Goal: Information Seeking & Learning: Learn about a topic

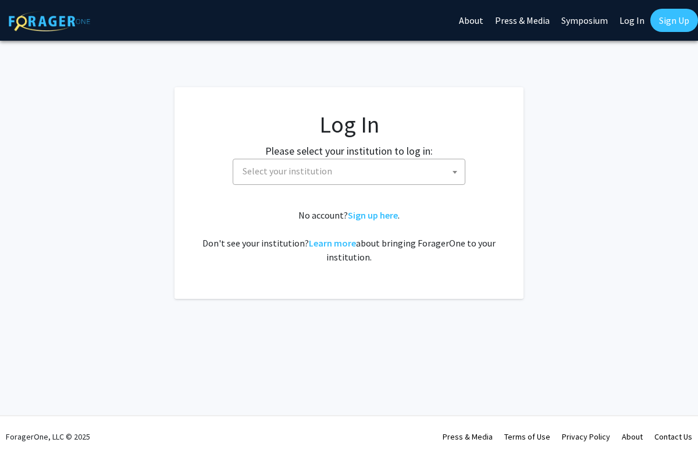
click at [411, 175] on span "Select your institution" at bounding box center [351, 171] width 227 height 24
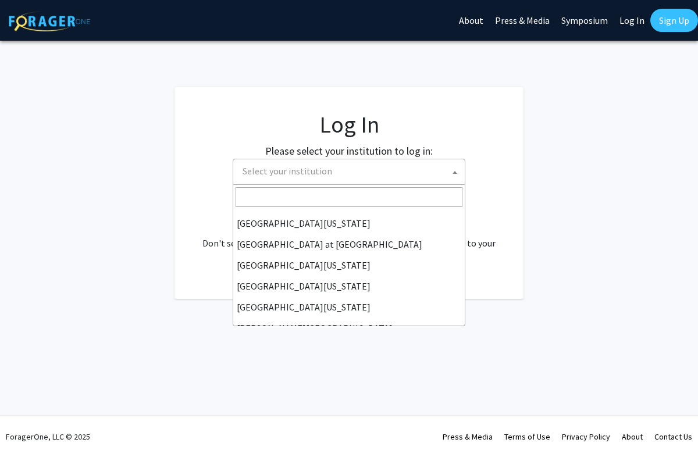
scroll to position [407, 0]
select select "21"
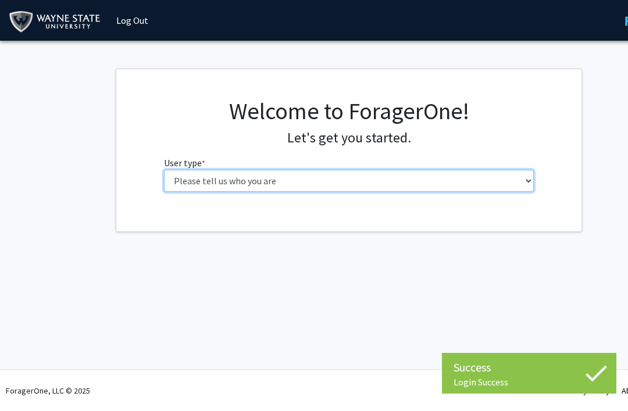
click at [498, 191] on select "Please tell us who you are Undergraduate Student Master's Student Doctoral Cand…" at bounding box center [349, 181] width 370 height 22
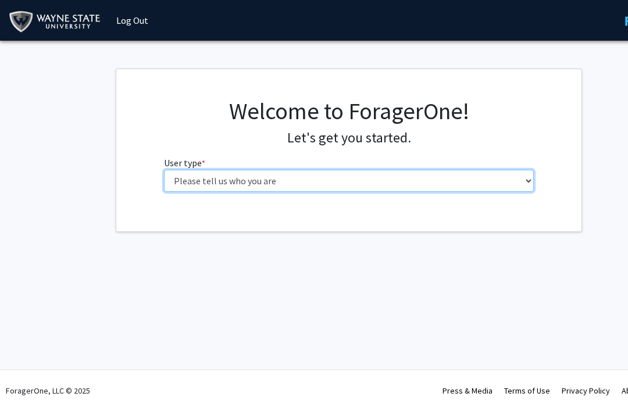
select select "1: undergrad"
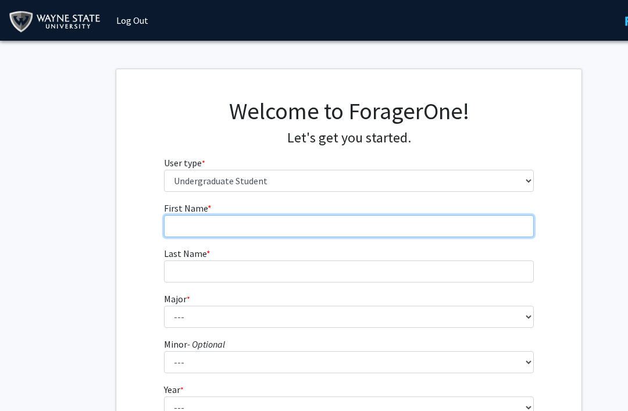
click at [363, 216] on input "First Name * required" at bounding box center [349, 226] width 370 height 22
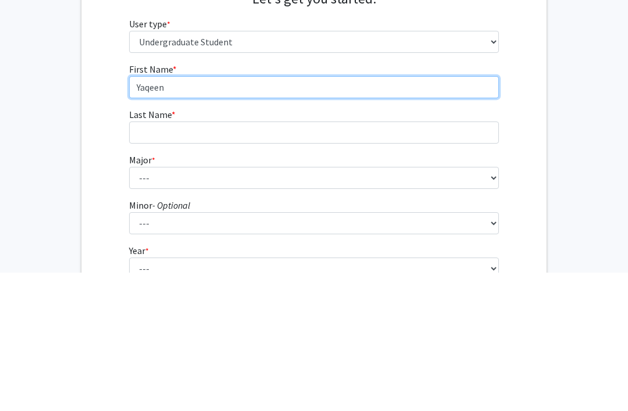
type input "Yaqeen"
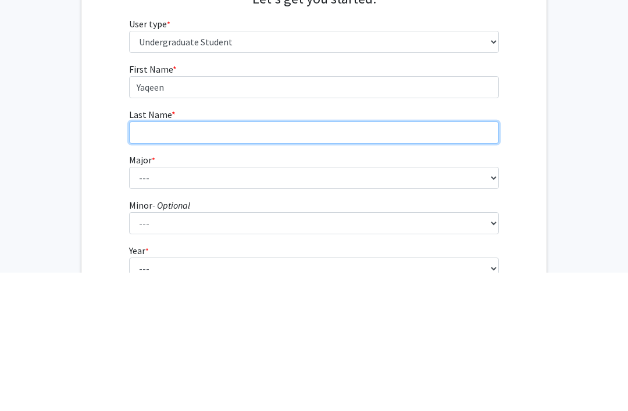
click at [227, 261] on input "Last Name * required" at bounding box center [314, 272] width 370 height 22
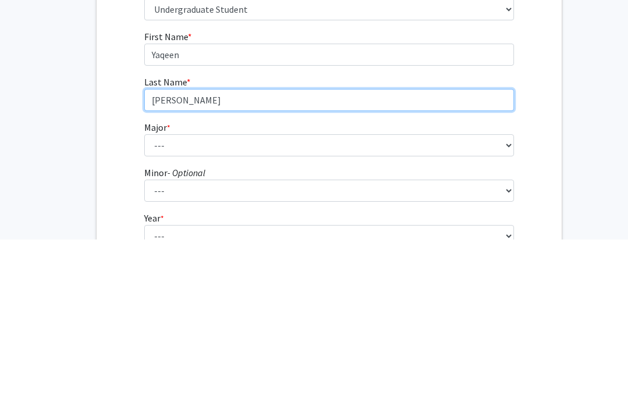
scroll to position [0, 17]
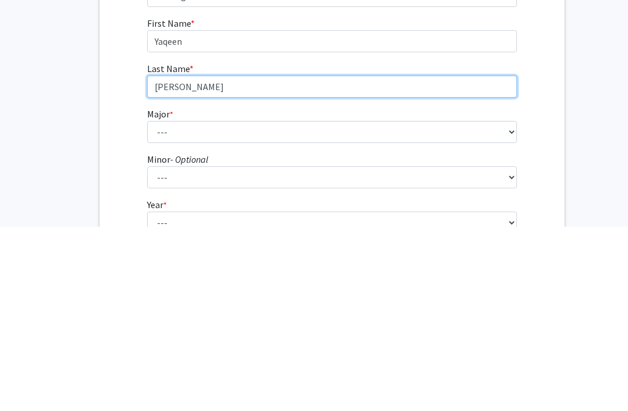
type input "[PERSON_NAME]"
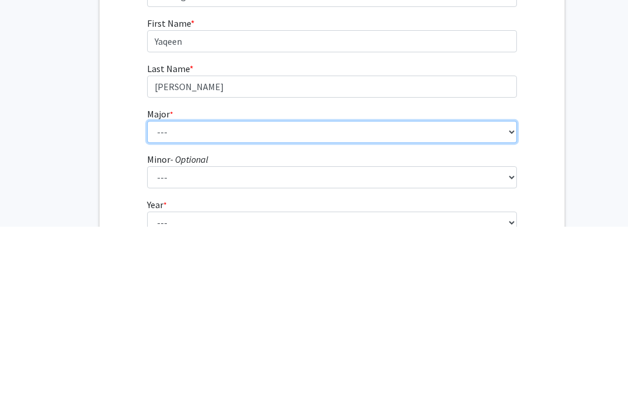
click at [297, 306] on select "--- Accounting African American Studies Anthropology [MEDICAL_DATA] Arabic for …" at bounding box center [332, 317] width 370 height 22
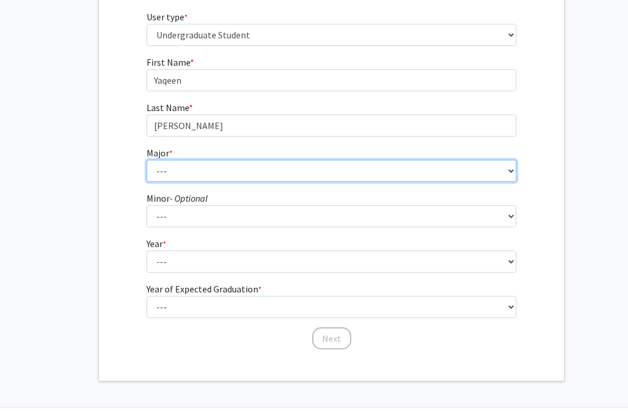
select select "69: 1849"
click at [505, 180] on select "--- Accounting African American Studies Anthropology [MEDICAL_DATA] Arabic for …" at bounding box center [332, 171] width 370 height 22
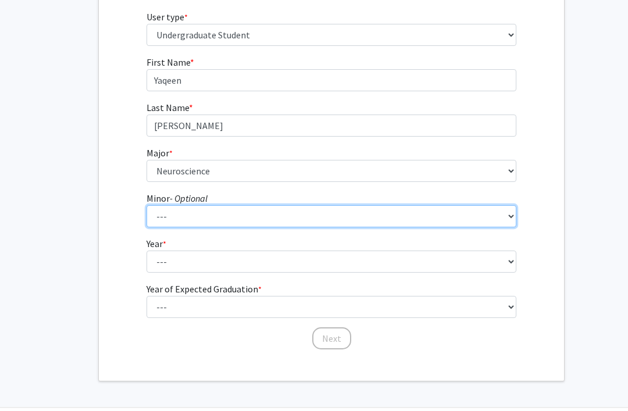
click at [491, 219] on select "--- African American Studies Africana Theatre and Dance Animation and Interacti…" at bounding box center [332, 216] width 370 height 22
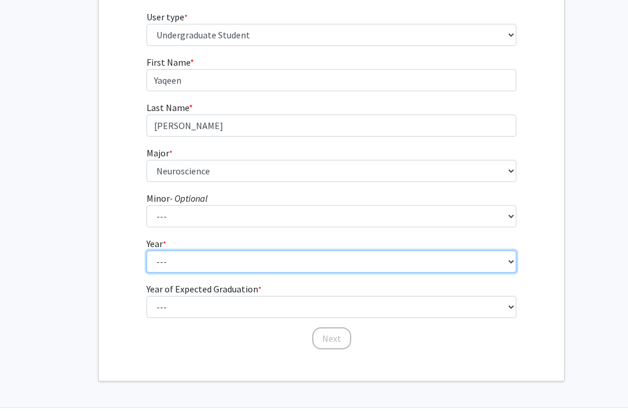
click at [497, 267] on select "--- First-year Sophomore Junior Senior Postbaccalaureate Certificate" at bounding box center [332, 262] width 370 height 22
click at [494, 268] on select "--- First-year Sophomore Junior Senior Postbaccalaureate Certificate" at bounding box center [332, 262] width 370 height 22
select select "1: first-year"
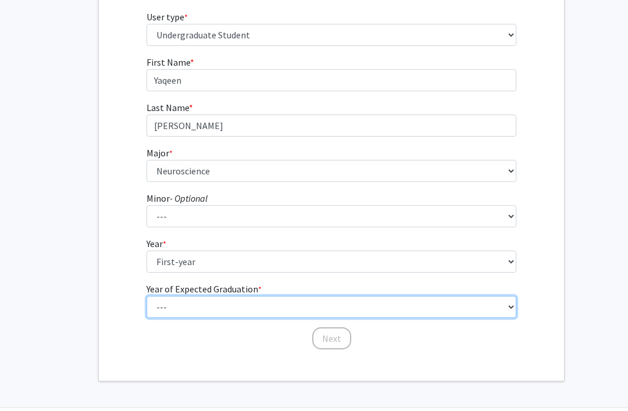
click at [407, 304] on select "--- 2025 2026 2027 2028 2029 2030 2031 2032 2033 2034" at bounding box center [332, 307] width 370 height 22
select select "5: 2029"
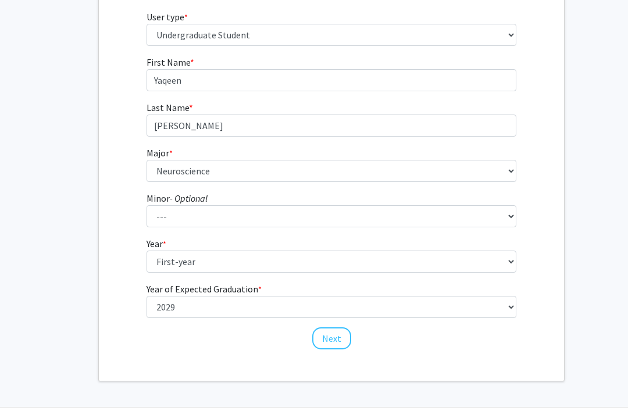
click at [327, 339] on button "Next" at bounding box center [331, 338] width 39 height 22
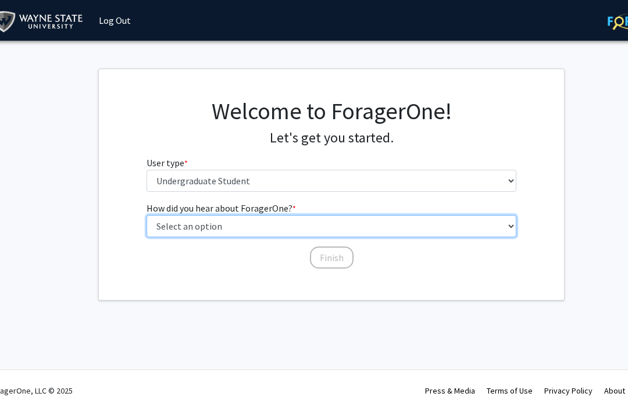
click at [472, 226] on select "Select an option Peer/student recommendation Faculty/staff recommendation Unive…" at bounding box center [332, 226] width 370 height 22
select select "1: peer_recommendation"
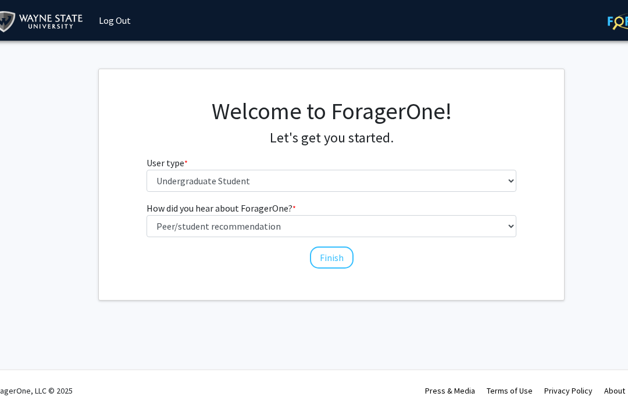
click at [341, 257] on button "Finish" at bounding box center [332, 258] width 44 height 22
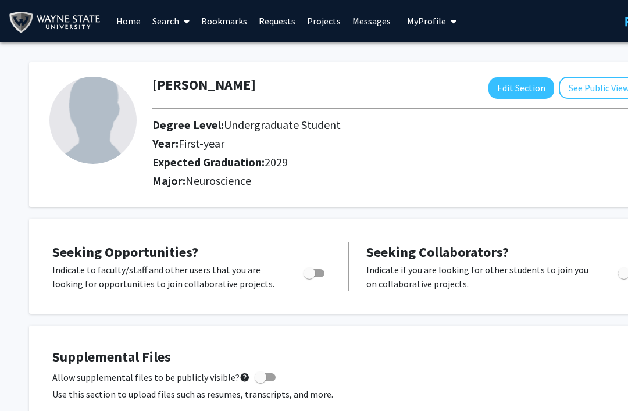
click at [512, 95] on button "Edit Section" at bounding box center [522, 88] width 66 height 22
select select "first-year"
select select "2029"
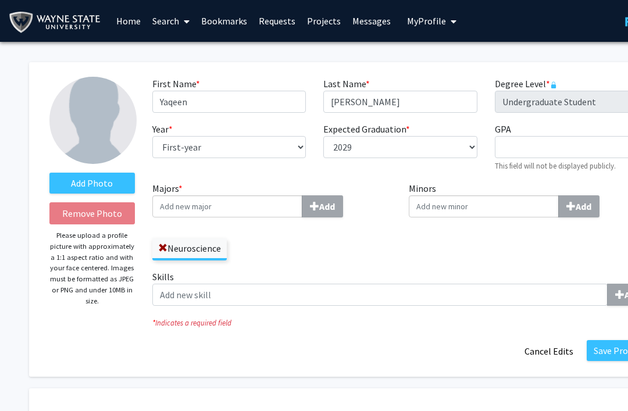
click at [258, 201] on input "Majors * Add" at bounding box center [227, 206] width 150 height 22
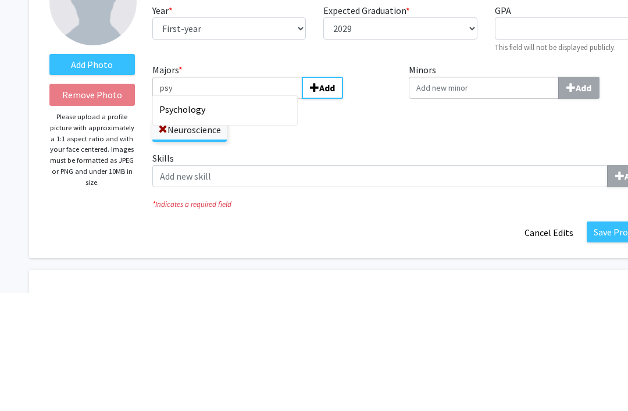
type input "psy"
click at [253, 221] on div "Psy chology" at bounding box center [227, 228] width 136 height 14
click at [253, 195] on input "psy" at bounding box center [227, 206] width 150 height 22
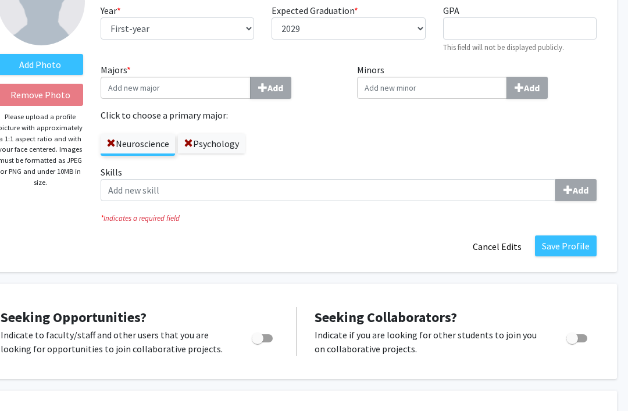
scroll to position [119, 53]
click at [564, 241] on button "Save Profile" at bounding box center [565, 246] width 62 height 21
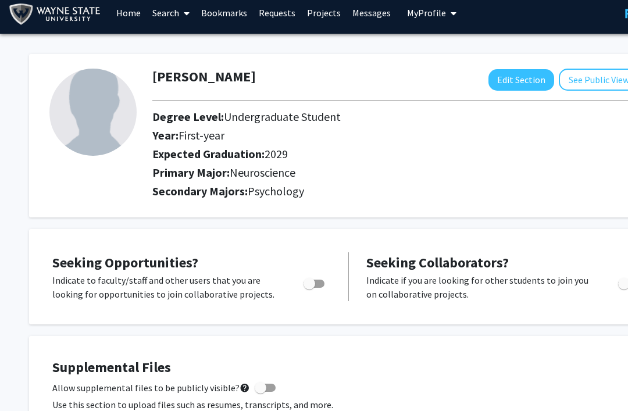
scroll to position [9, 0]
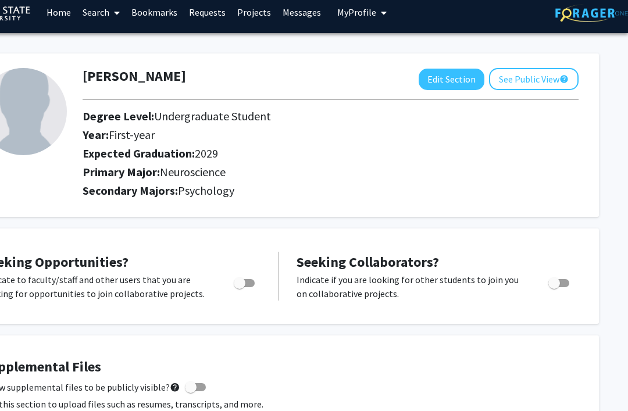
click at [553, 74] on button "See Public View help" at bounding box center [534, 80] width 90 height 22
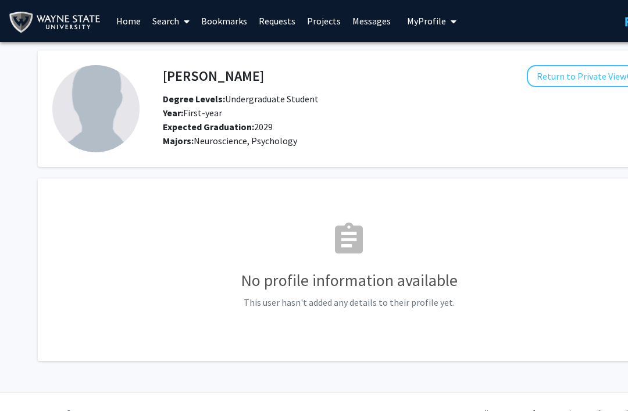
click at [585, 77] on button "Return to Private View help" at bounding box center [586, 76] width 119 height 22
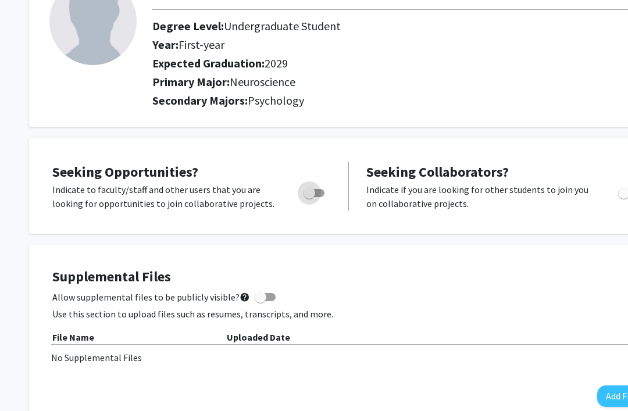
scroll to position [99, 0]
click at [320, 190] on span "Toggle" at bounding box center [314, 193] width 21 height 8
click at [309, 197] on input "Are you actively seeking opportunities?" at bounding box center [309, 197] width 1 height 1
checkbox input "true"
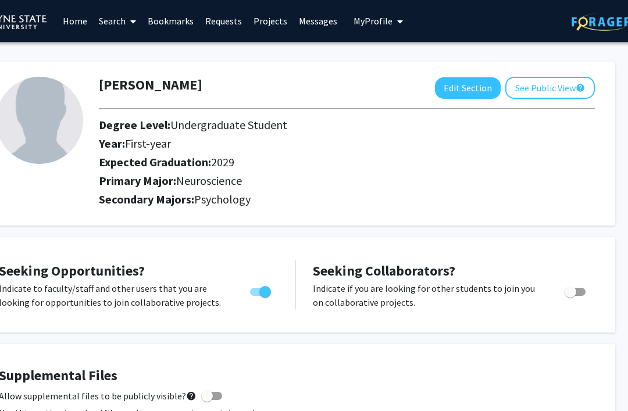
scroll to position [0, 53]
click at [571, 90] on button "See Public View help" at bounding box center [551, 88] width 90 height 22
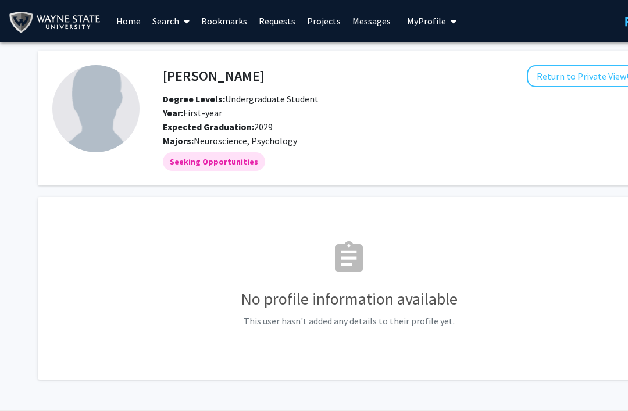
click at [588, 80] on button "Return to Private View help" at bounding box center [586, 76] width 119 height 22
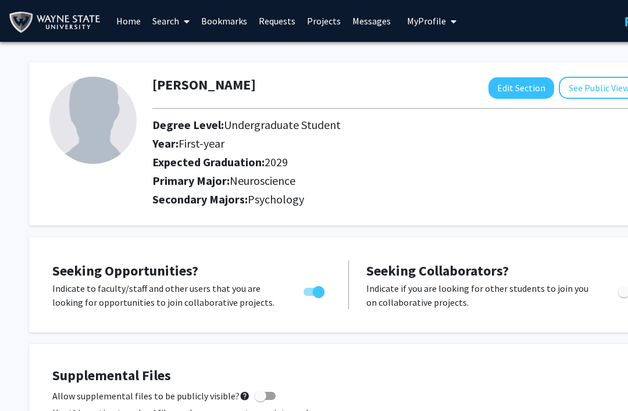
click at [181, 25] on span at bounding box center [184, 21] width 10 height 41
click at [212, 49] on span "Faculty/Staff" at bounding box center [189, 53] width 85 height 23
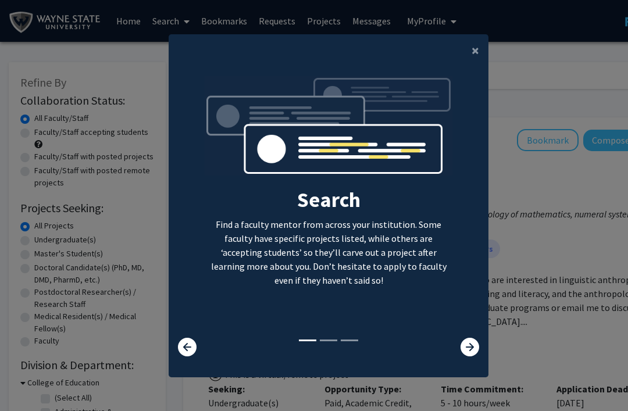
click at [471, 356] on icon at bounding box center [470, 347] width 19 height 19
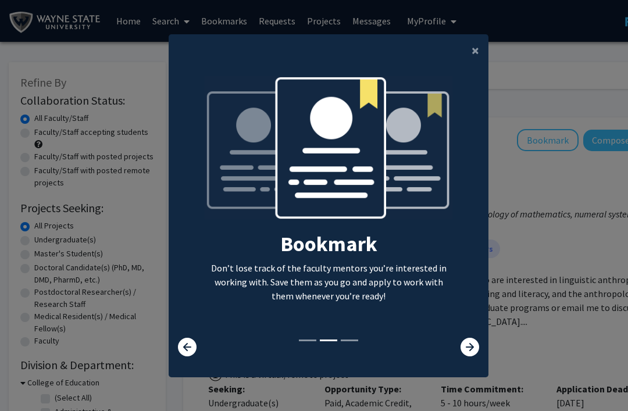
click at [470, 356] on icon at bounding box center [470, 347] width 19 height 19
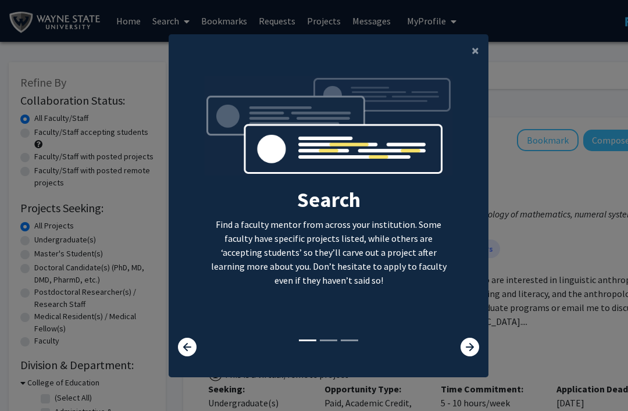
click at [475, 59] on span "×" at bounding box center [476, 50] width 8 height 18
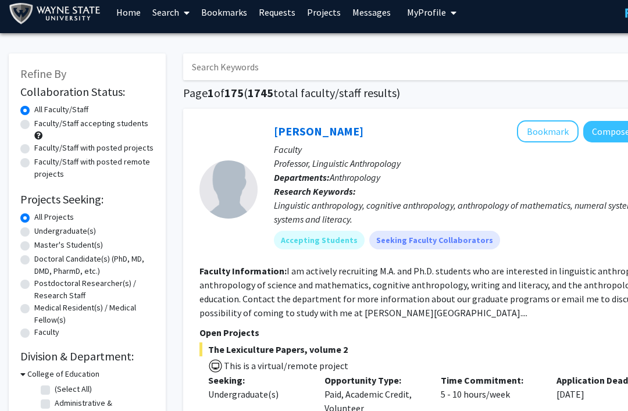
scroll to position [9, 0]
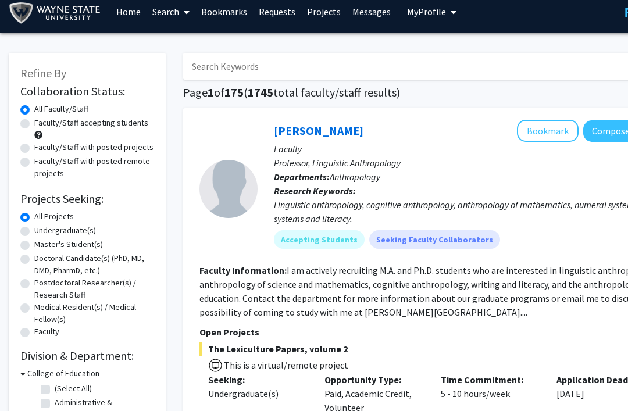
click at [527, 66] on input "Search Keywords" at bounding box center [411, 67] width 457 height 27
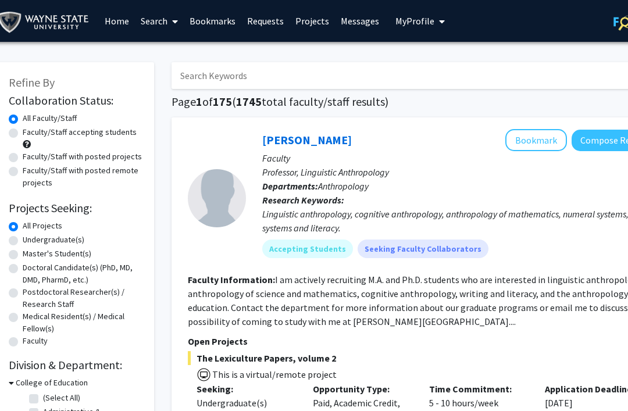
scroll to position [0, 10]
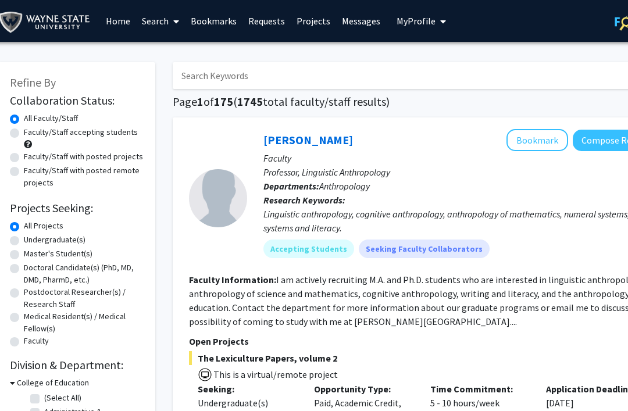
type input "R"
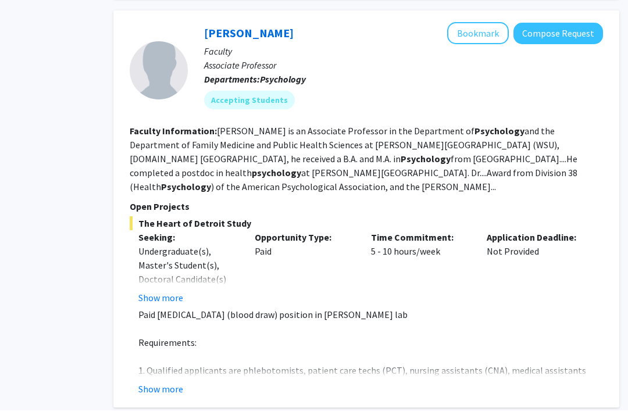
scroll to position [912, 70]
click at [517, 138] on fg-read-more "[PERSON_NAME] is an Associate Professor in the Department of Psychology and the…" at bounding box center [354, 158] width 448 height 67
click at [530, 125] on fg-read-more "[PERSON_NAME] is an Associate Professor in the Department of Psychology and the…" at bounding box center [354, 158] width 448 height 67
click at [537, 142] on fg-read-more "[PERSON_NAME] is an Associate Professor in the Department of Psychology and the…" at bounding box center [354, 158] width 448 height 67
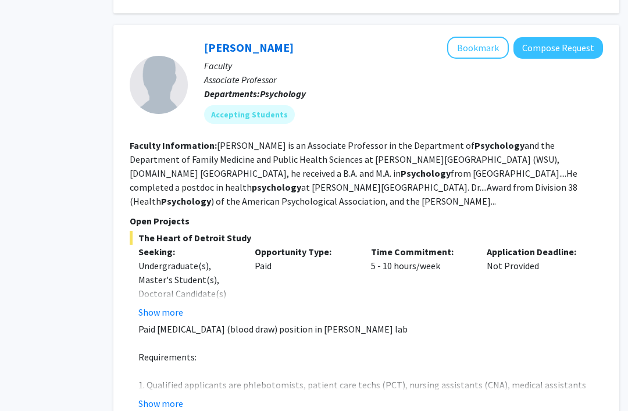
scroll to position [900, 70]
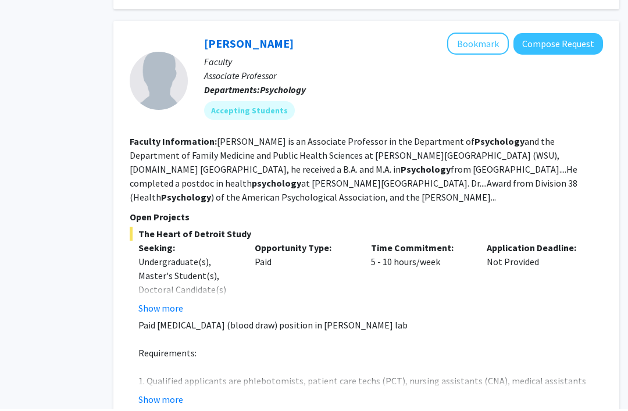
click at [173, 398] on div "[PERSON_NAME] Bookmark Compose Request Faculty Associate Professor Departments:…" at bounding box center [366, 221] width 506 height 397
click at [182, 394] on button "Show more" at bounding box center [160, 401] width 45 height 14
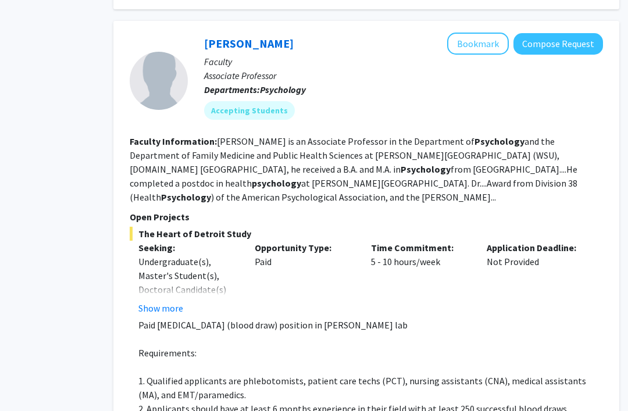
click at [174, 301] on button "Show more" at bounding box center [160, 308] width 45 height 14
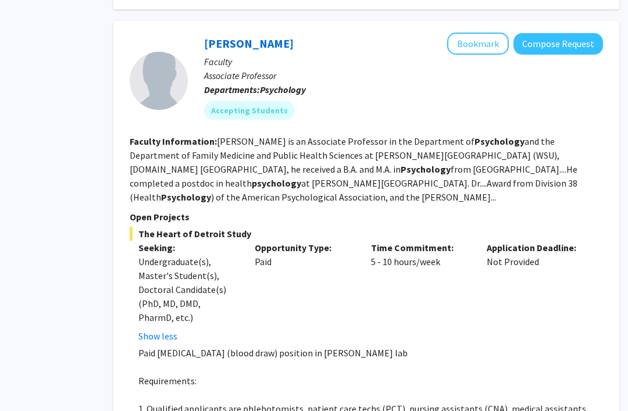
click at [224, 191] on fg-search-faculty "[PERSON_NAME] Bookmark Compose Request Faculty Associate Professor Departments:…" at bounding box center [366, 303] width 473 height 541
click at [211, 191] on b "Psychology" at bounding box center [186, 197] width 50 height 12
click at [557, 194] on fg-search-faculty "[PERSON_NAME] Bookmark Compose Request Faculty Associate Professor Departments:…" at bounding box center [366, 303] width 473 height 541
click at [579, 210] on p "Open Projects" at bounding box center [366, 217] width 473 height 14
click at [577, 182] on fg-read-more "[PERSON_NAME] is an Associate Professor in the Department of Psychology and the…" at bounding box center [354, 169] width 448 height 67
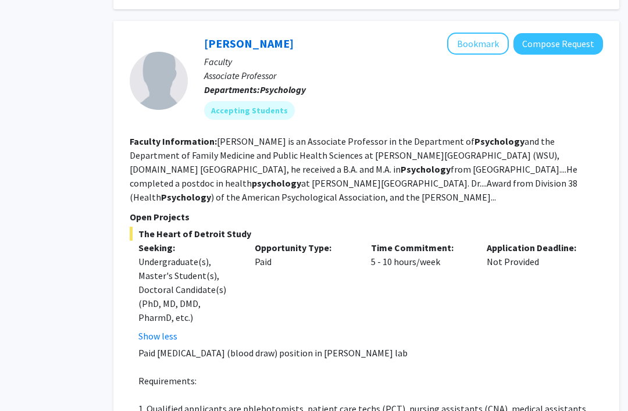
click at [577, 182] on fg-read-more "[PERSON_NAME] is an Associate Professor in the Department of Psychology and the…" at bounding box center [354, 169] width 448 height 67
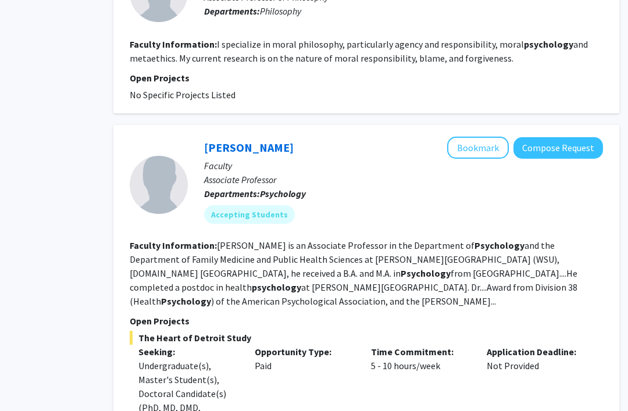
scroll to position [796, 70]
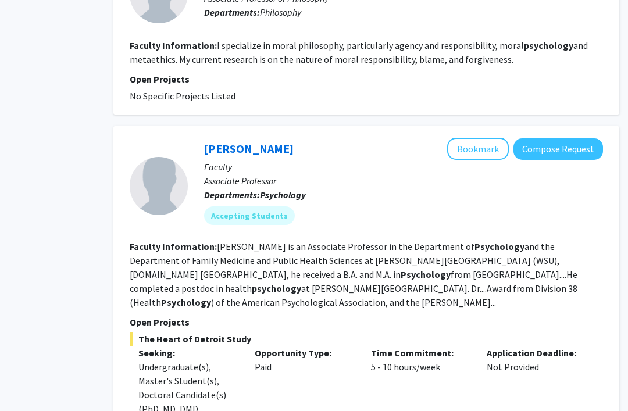
click at [177, 332] on span "The Heart of Detroit Study" at bounding box center [366, 339] width 473 height 14
click at [136, 332] on span "The Heart of Detroit Study" at bounding box center [366, 339] width 473 height 14
click at [129, 329] on div "[PERSON_NAME] Bookmark Compose Request Faculty Associate Professor Departments:…" at bounding box center [366, 408] width 506 height 565
click at [129, 346] on div "Seeking: Undergraduate(s), Master's Student(s), Doctoral Candidate(s) (PhD, MD,…" at bounding box center [357, 397] width 473 height 102
click at [155, 346] on p "Seeking:" at bounding box center [187, 353] width 99 height 14
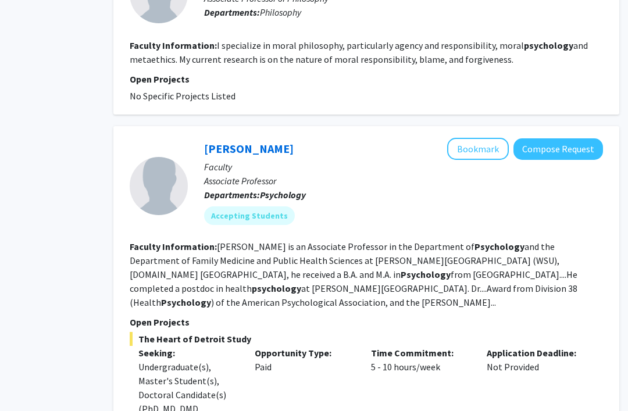
click at [175, 346] on p "Seeking:" at bounding box center [187, 353] width 99 height 14
click at [206, 346] on p "Seeking:" at bounding box center [187, 353] width 99 height 14
click at [486, 148] on button "Bookmark" at bounding box center [478, 149] width 62 height 22
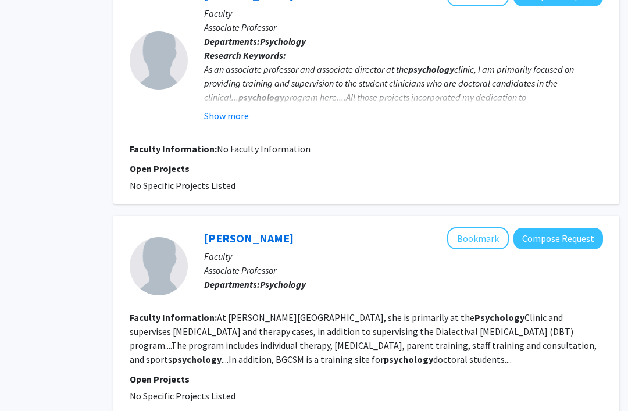
scroll to position [2340, 70]
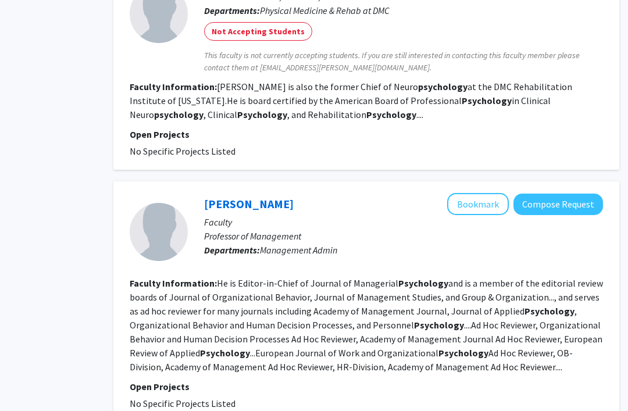
scroll to position [2063, 70]
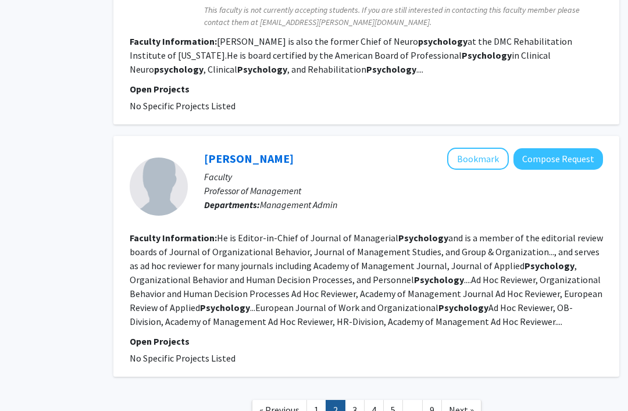
click at [352, 400] on link "3" at bounding box center [355, 410] width 20 height 20
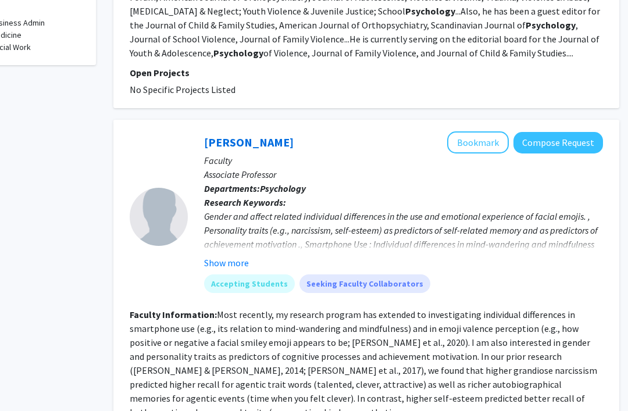
scroll to position [563, 70]
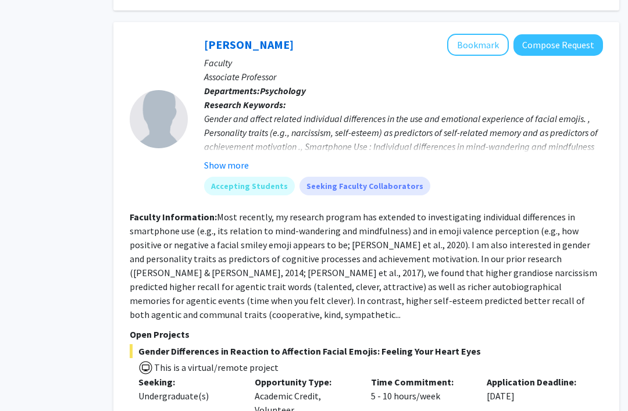
click at [241, 165] on button "Show more" at bounding box center [226, 165] width 45 height 14
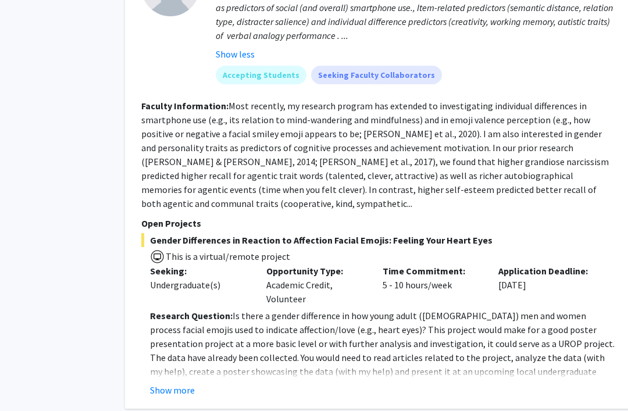
scroll to position [716, 60]
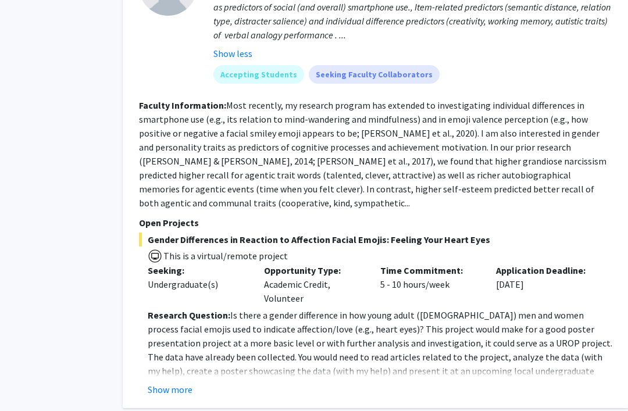
click at [167, 383] on button "Show more" at bounding box center [170, 390] width 45 height 14
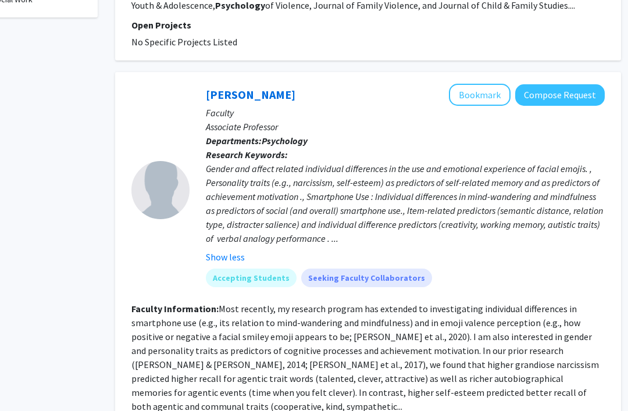
scroll to position [485, 68]
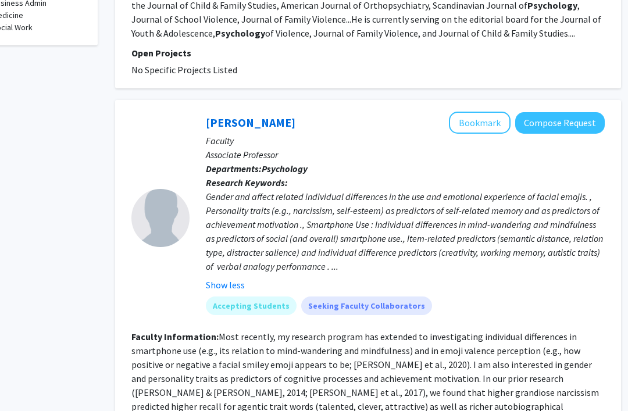
click at [494, 120] on button "Bookmark" at bounding box center [480, 123] width 62 height 22
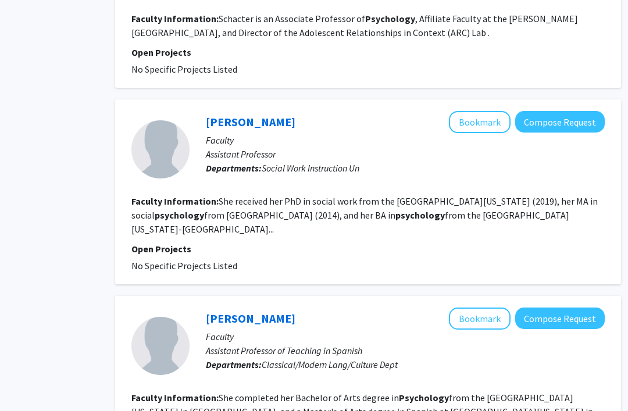
scroll to position [2156, 68]
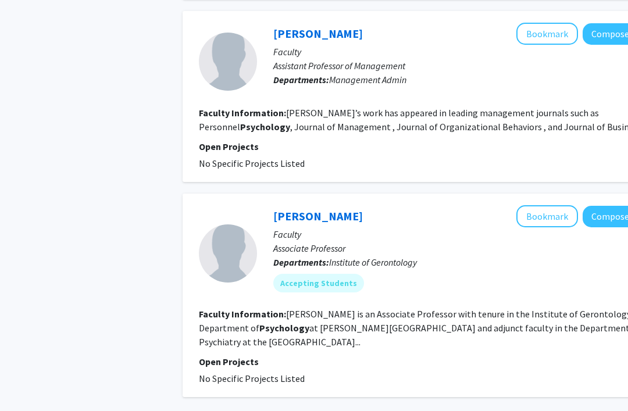
scroll to position [1695, 0]
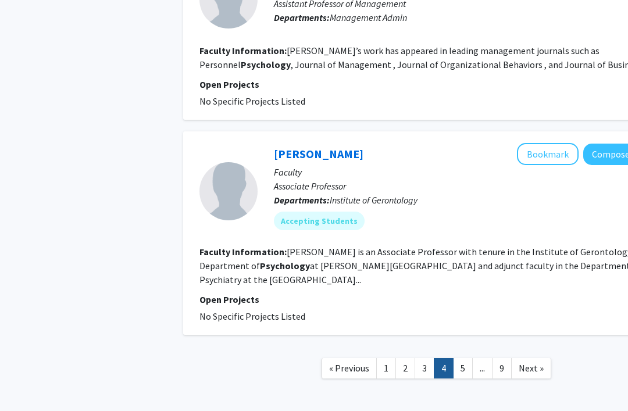
click at [461, 358] on link "5" at bounding box center [463, 368] width 20 height 20
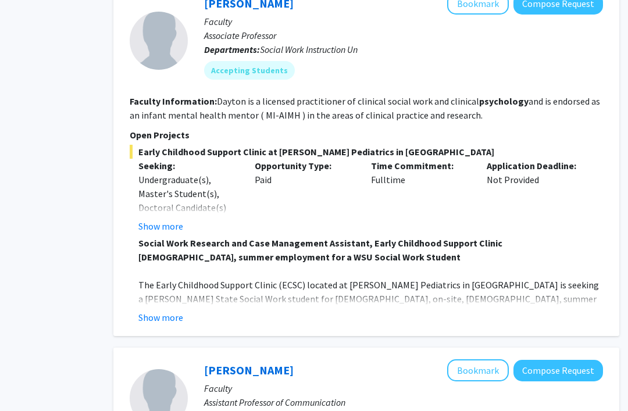
scroll to position [735, 70]
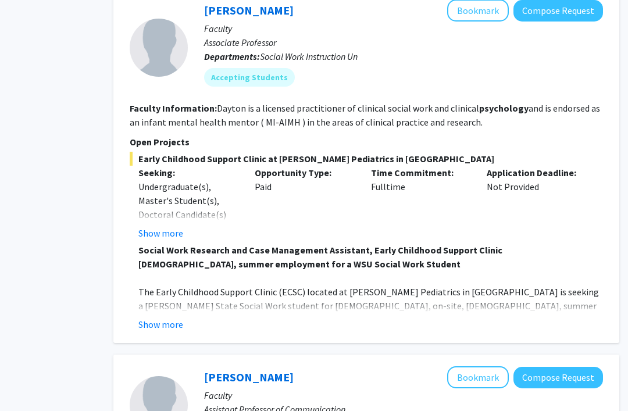
click at [163, 320] on button "Show more" at bounding box center [160, 325] width 45 height 14
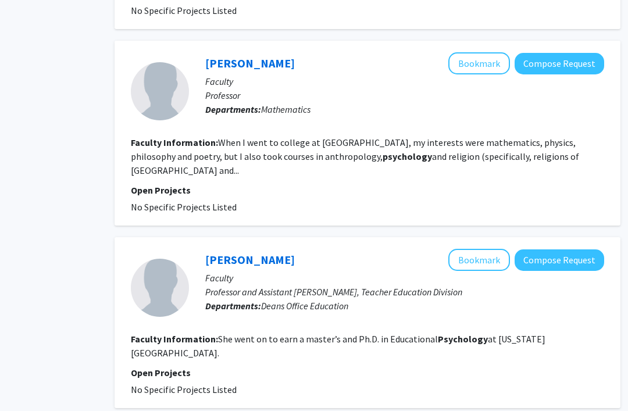
scroll to position [2173, 68]
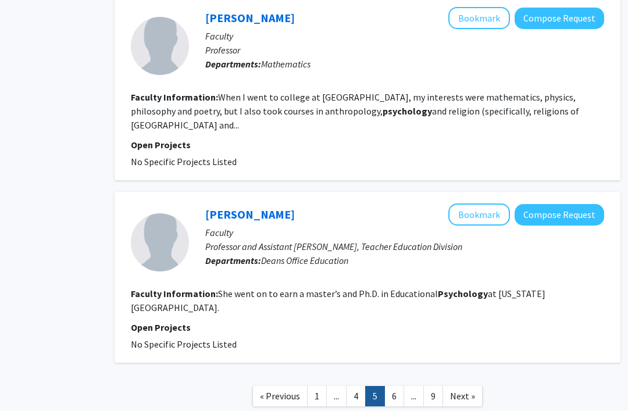
click at [395, 386] on link "6" at bounding box center [394, 396] width 20 height 20
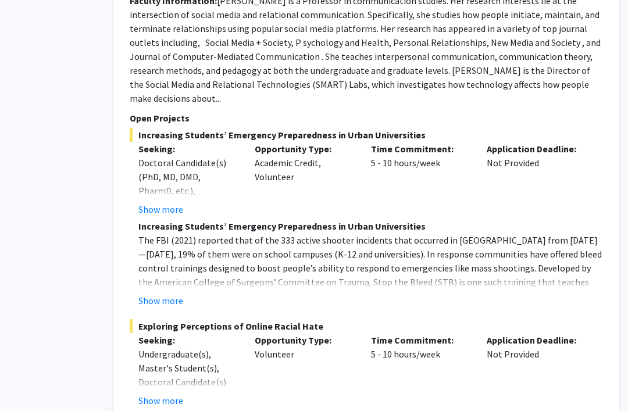
scroll to position [1548, 70]
click at [165, 202] on button "Show more" at bounding box center [160, 209] width 45 height 14
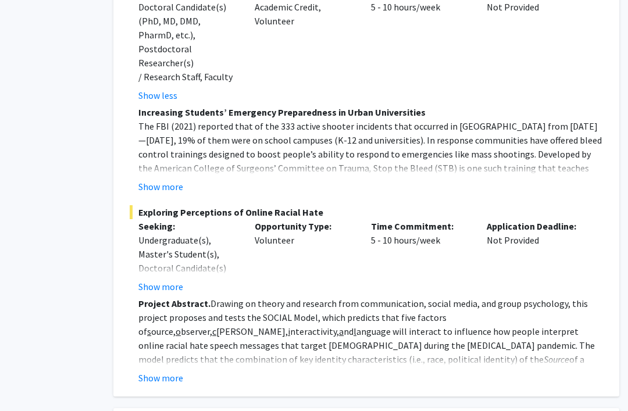
scroll to position [1705, 70]
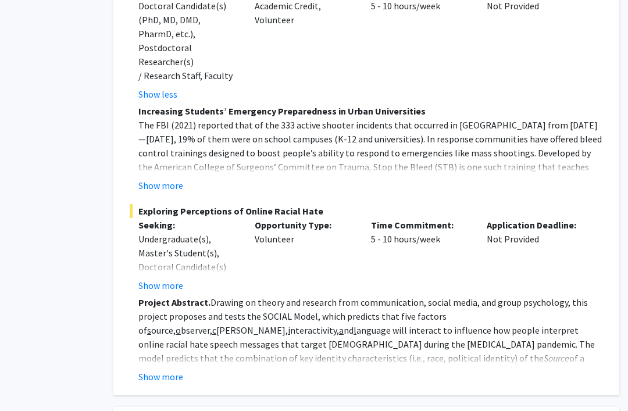
click at [166, 370] on button "Show more" at bounding box center [160, 377] width 45 height 14
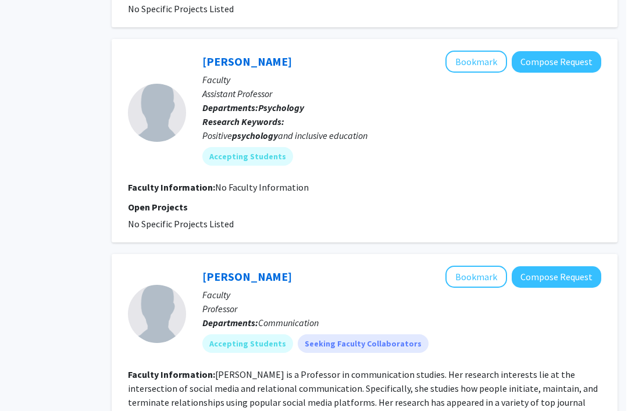
scroll to position [1164, 70]
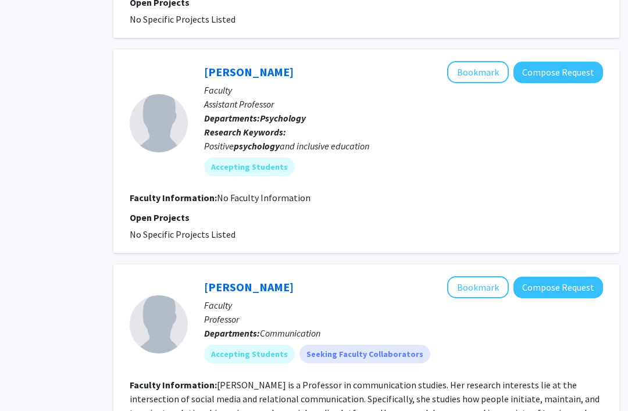
click at [494, 293] on button "Bookmark" at bounding box center [478, 287] width 62 height 22
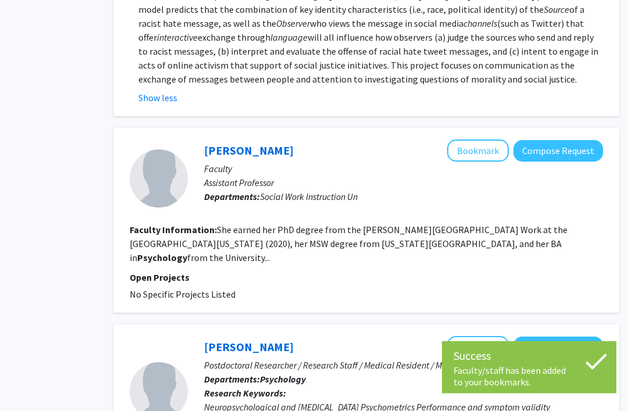
scroll to position [2205, 70]
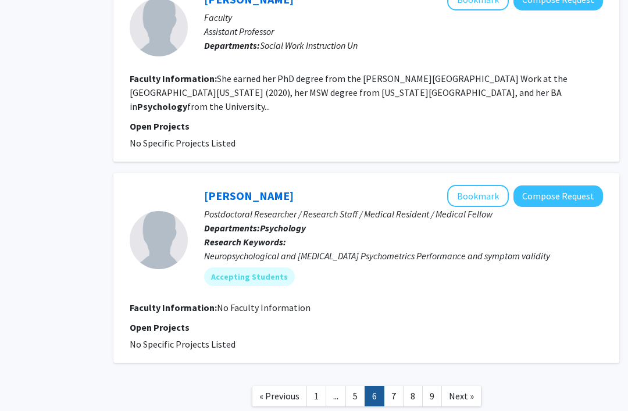
click at [394, 386] on link "7" at bounding box center [394, 396] width 20 height 20
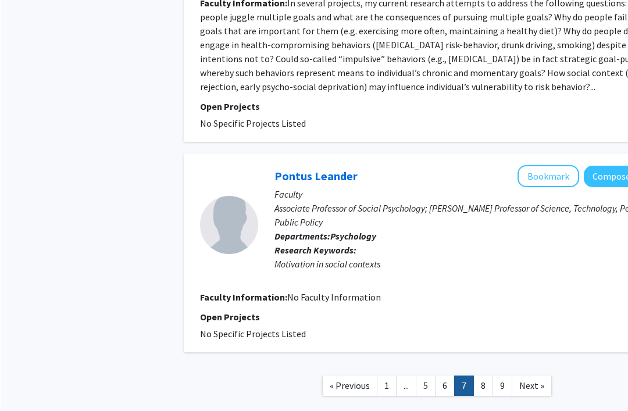
scroll to position [1992, 0]
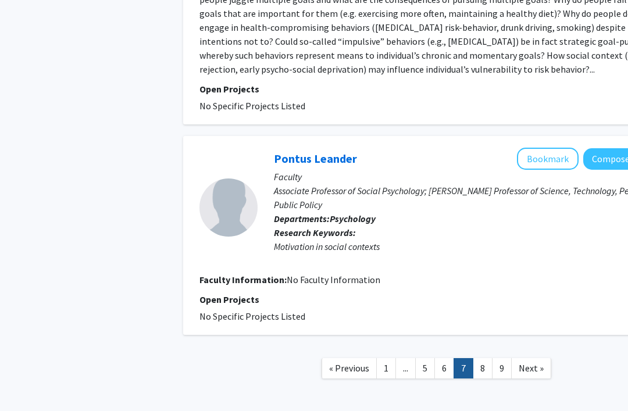
click at [486, 358] on link "8" at bounding box center [483, 368] width 20 height 20
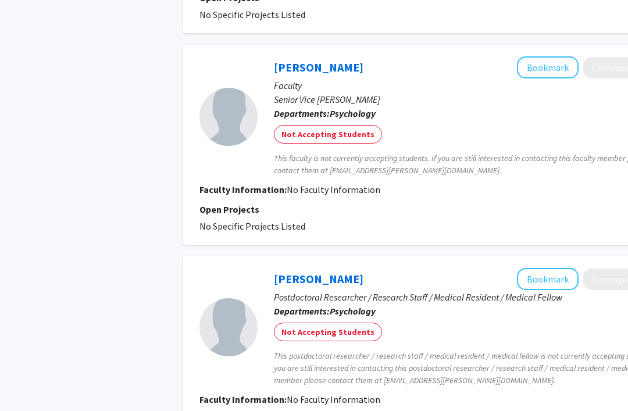
scroll to position [2100, 0]
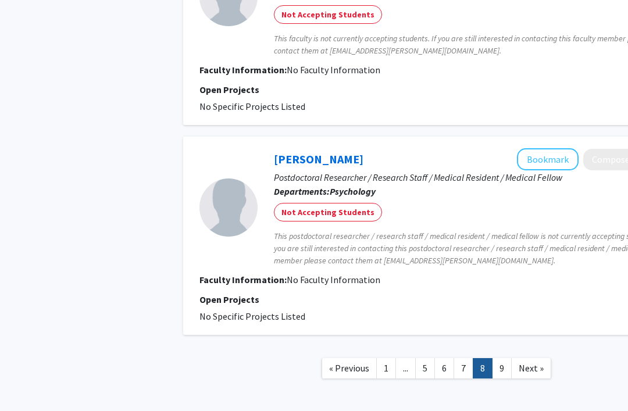
click at [502, 360] on link "9" at bounding box center [502, 368] width 20 height 20
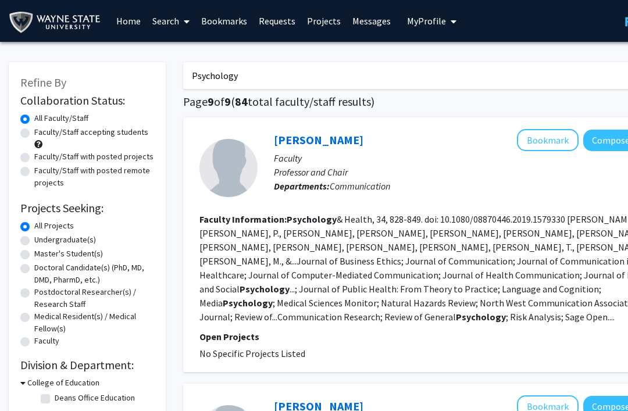
click at [513, 78] on input "Psychology" at bounding box center [411, 75] width 457 height 27
click at [539, 79] on input "Psychology" at bounding box center [411, 75] width 457 height 27
click at [537, 77] on input "Psychology" at bounding box center [411, 75] width 457 height 27
click at [537, 76] on input "Psychology" at bounding box center [411, 75] width 457 height 27
type input "Neuroscience"
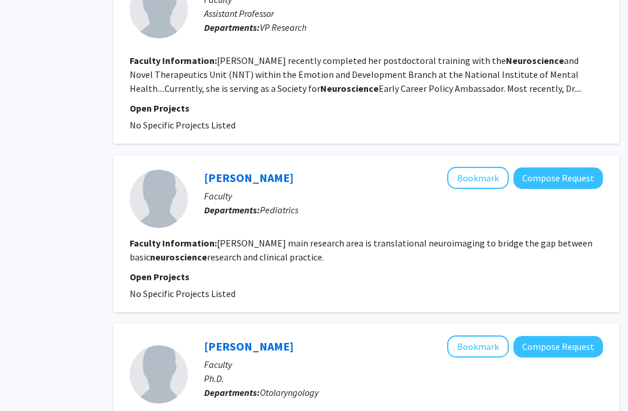
scroll to position [1839, 70]
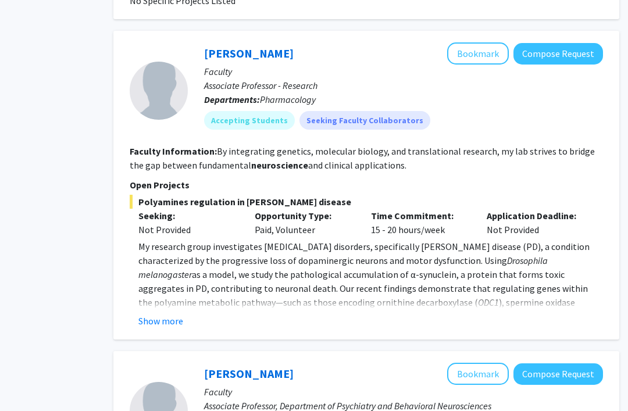
scroll to position [1802, 70]
click at [166, 314] on button "Show more" at bounding box center [160, 321] width 45 height 14
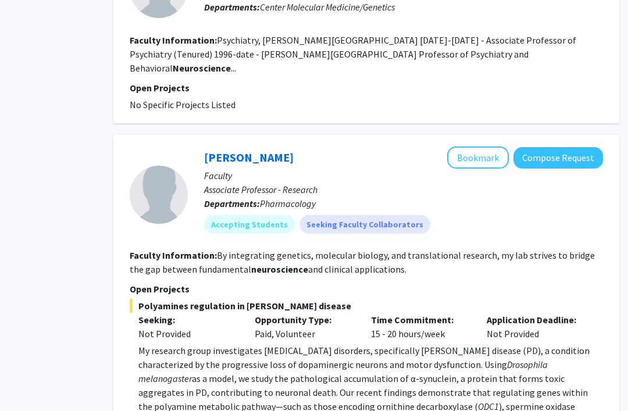
scroll to position [1681, 70]
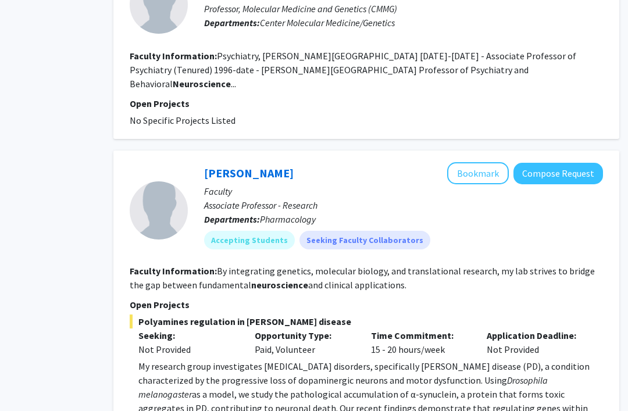
click at [493, 163] on button "Bookmark" at bounding box center [478, 174] width 62 height 22
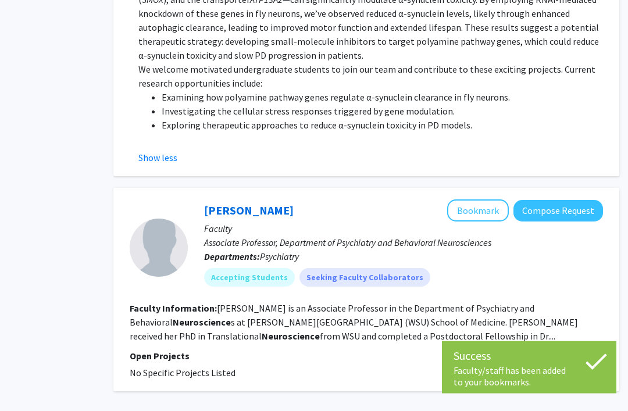
scroll to position [2161, 70]
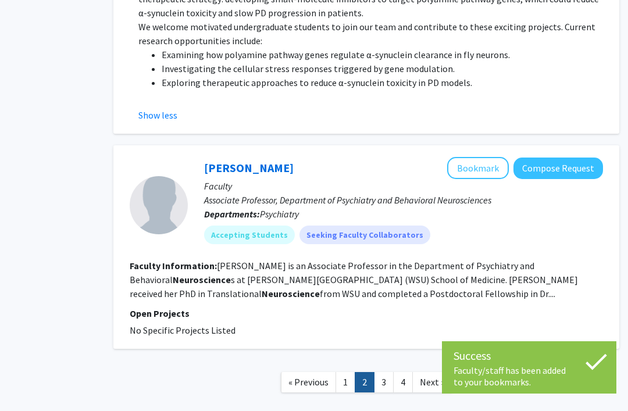
click at [386, 372] on link "3" at bounding box center [384, 382] width 20 height 20
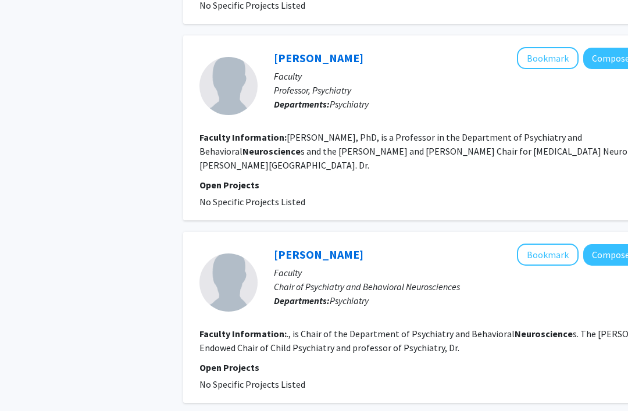
scroll to position [1718, 0]
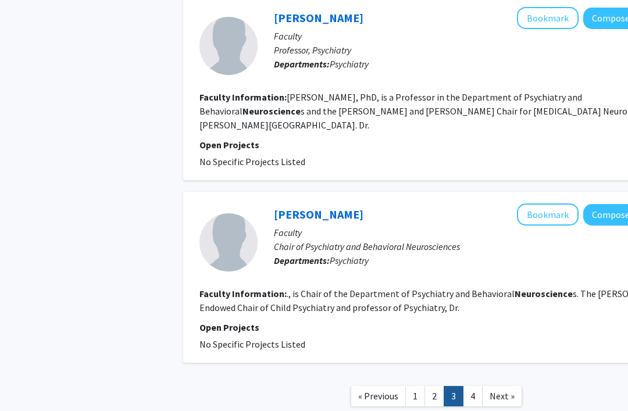
click at [468, 386] on link "4" at bounding box center [473, 396] width 20 height 20
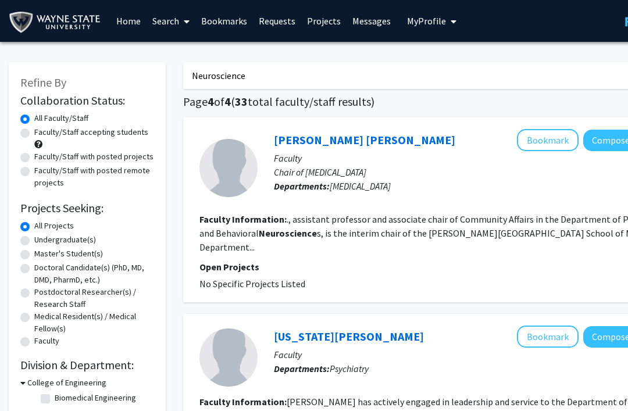
click at [532, 67] on input "Neuroscience" at bounding box center [411, 75] width 457 height 27
click at [530, 69] on input "Neuroscience" at bounding box center [411, 75] width 457 height 27
click at [528, 69] on input "Neuroscience" at bounding box center [411, 75] width 457 height 27
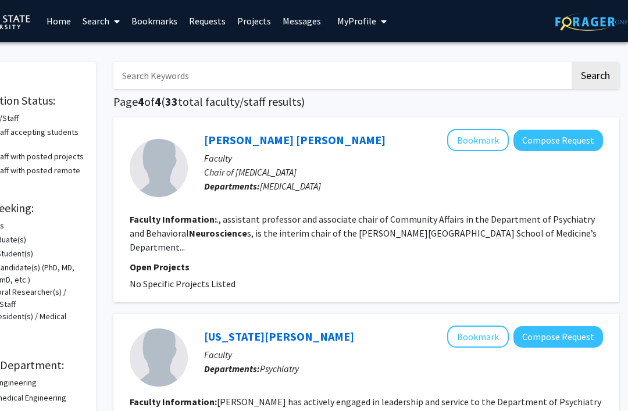
click at [601, 69] on button "Search" at bounding box center [596, 75] width 48 height 27
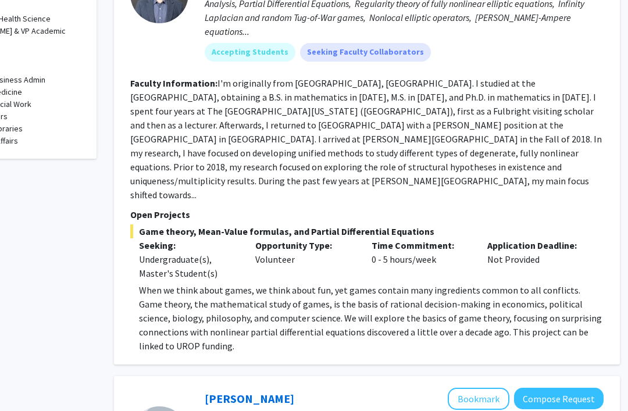
scroll to position [632, 68]
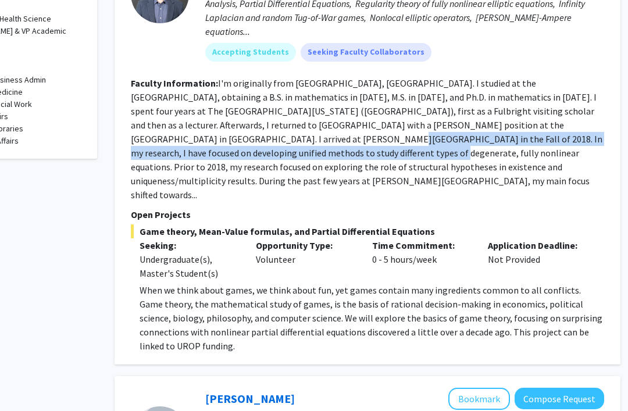
click at [593, 208] on p "Open Projects" at bounding box center [367, 215] width 473 height 14
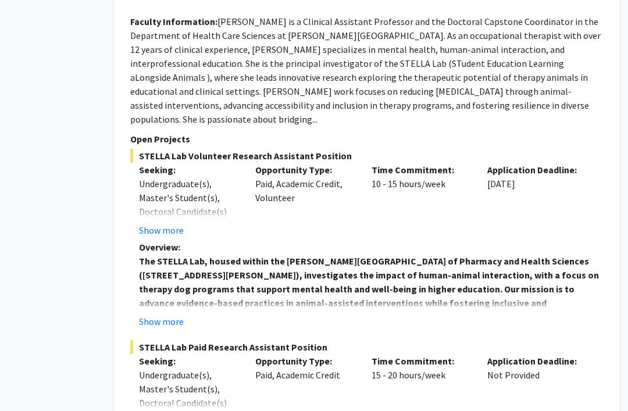
scroll to position [3951, 69]
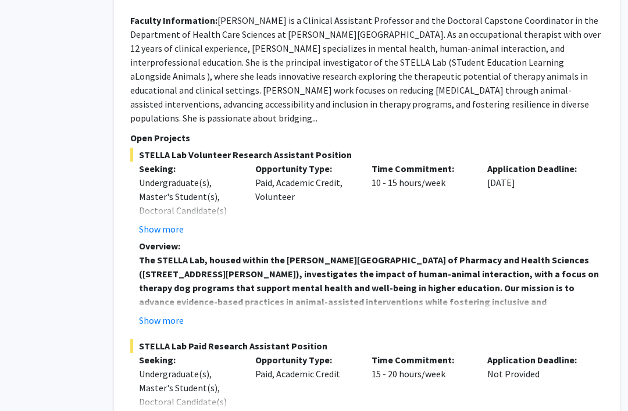
click at [173, 313] on button "Show more" at bounding box center [161, 320] width 45 height 14
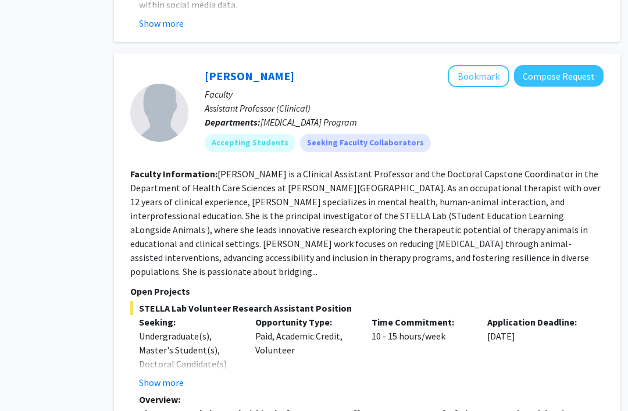
scroll to position [3770, 69]
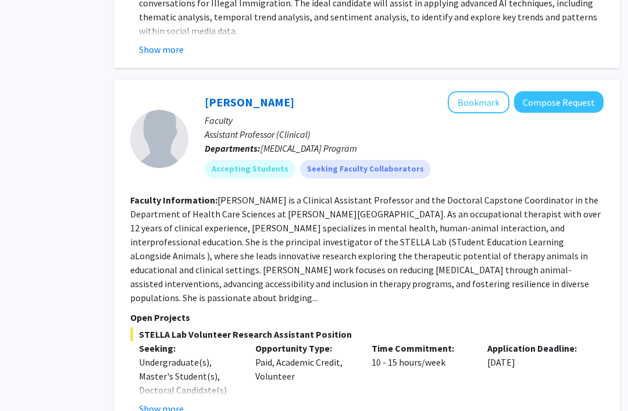
click at [483, 92] on button "Bookmark" at bounding box center [479, 103] width 62 height 22
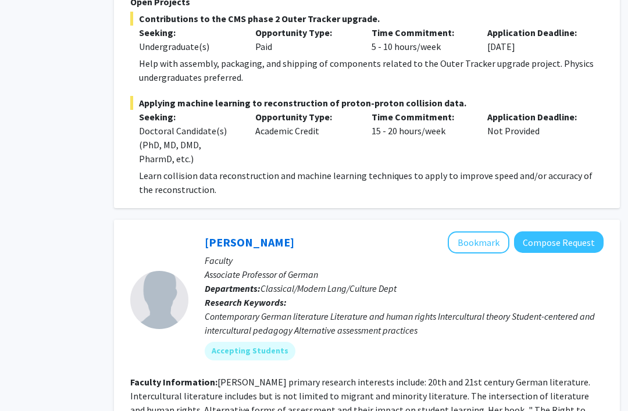
click at [577, 232] on button "Compose Request" at bounding box center [559, 243] width 90 height 22
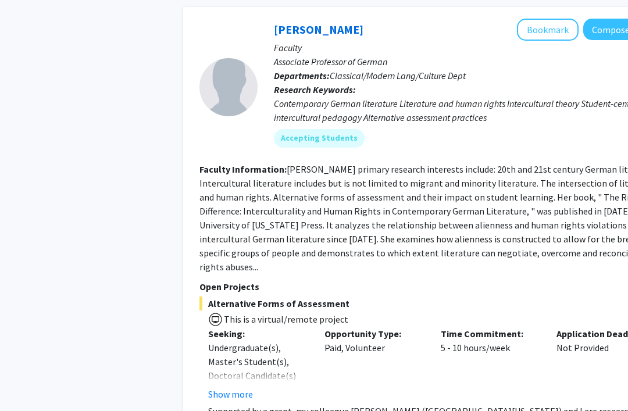
scroll to position [4971, 0]
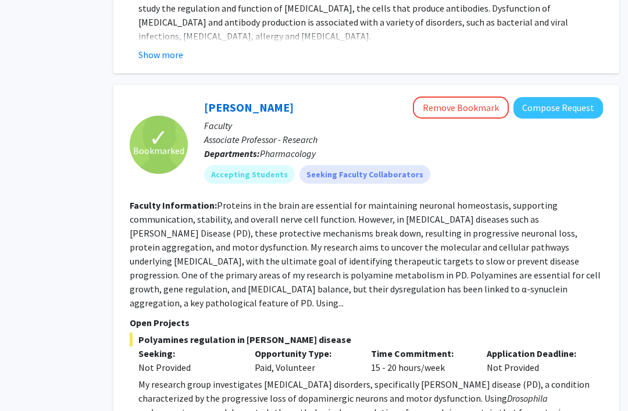
scroll to position [3781, 70]
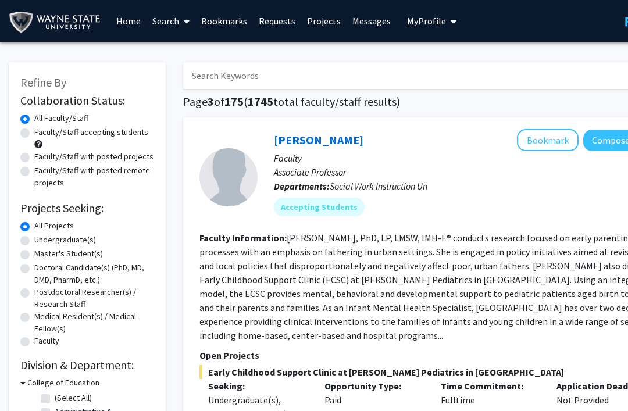
click at [124, 23] on link "Home" at bounding box center [128, 21] width 36 height 41
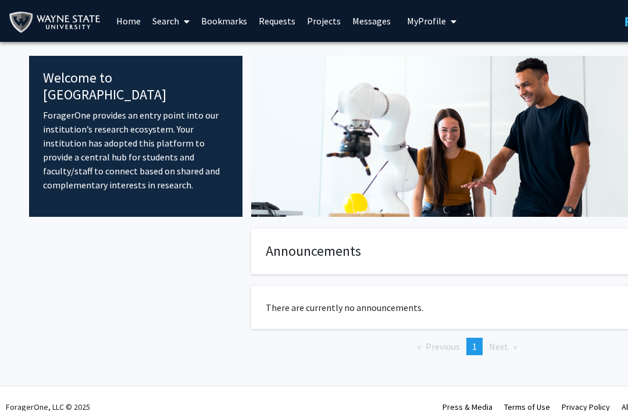
click at [418, 25] on span "My Profile" at bounding box center [426, 21] width 39 height 12
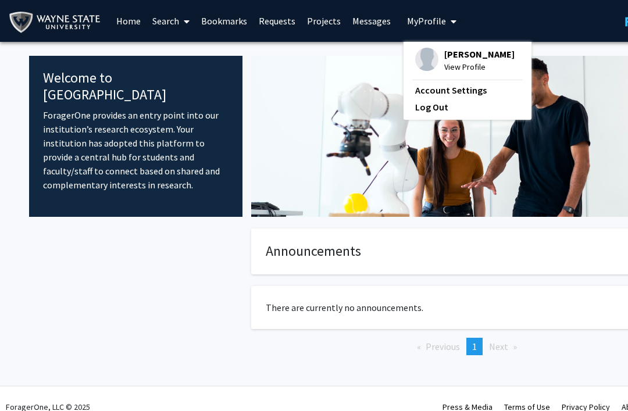
click at [462, 59] on span "[PERSON_NAME]" at bounding box center [479, 54] width 70 height 13
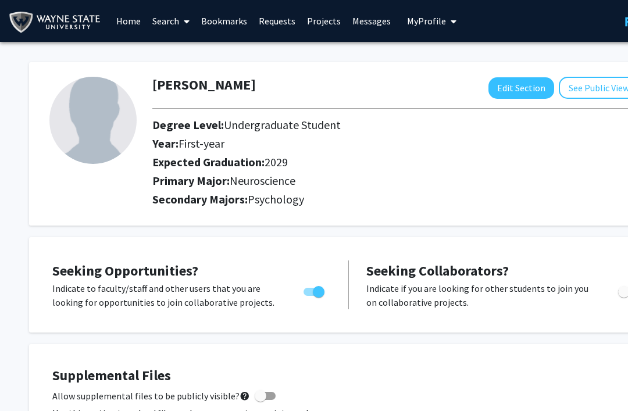
click at [126, 16] on link "Home" at bounding box center [128, 21] width 36 height 41
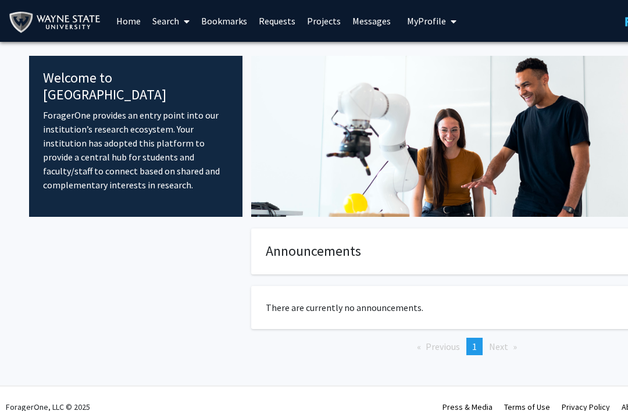
click at [169, 20] on link "Search" at bounding box center [171, 21] width 49 height 41
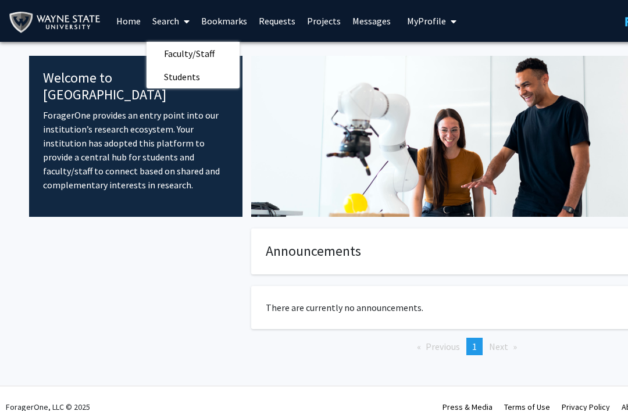
click at [205, 77] on span "Students" at bounding box center [182, 76] width 71 height 23
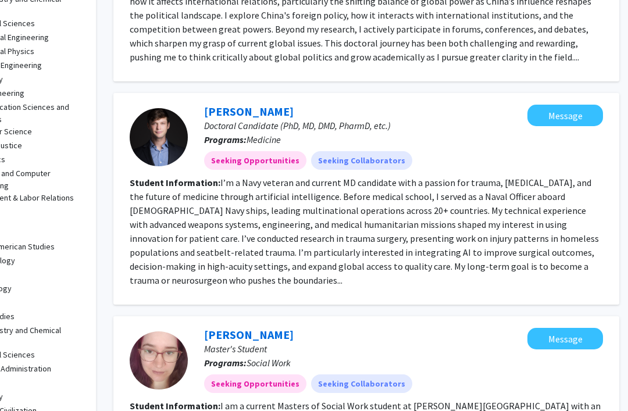
scroll to position [234, 70]
click at [436, 155] on div "Seeking Opportunities Seeking Collaborators" at bounding box center [366, 160] width 328 height 23
click at [468, 210] on fg-read-more "I’m a Navy veteran and current MD candidate with a passion for trauma, [MEDICAL…" at bounding box center [364, 231] width 469 height 109
click at [475, 223] on fg-read-more "I’m a Navy veteran and current MD candidate with a passion for trauma, [MEDICAL…" at bounding box center [364, 231] width 469 height 109
click at [496, 222] on fg-read-more "I’m a Navy veteran and current MD candidate with a passion for trauma, [MEDICAL…" at bounding box center [364, 231] width 469 height 109
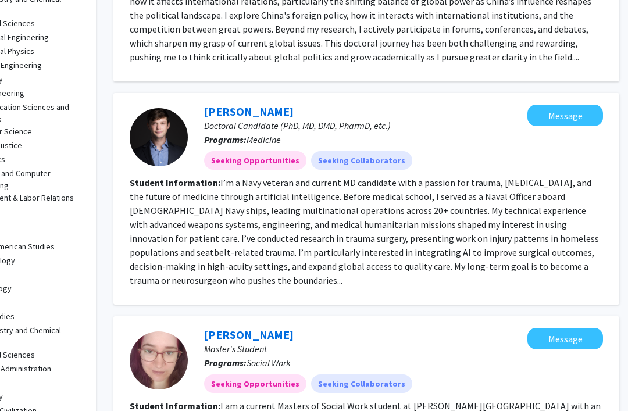
click at [534, 197] on fg-read-more "I’m a Navy veteran and current MD candidate with a passion for trauma, [MEDICAL…" at bounding box center [364, 231] width 469 height 109
click at [527, 134] on p "Programs: Medicine" at bounding box center [365, 140] width 323 height 14
click at [256, 115] on link "[PERSON_NAME]" at bounding box center [249, 111] width 90 height 15
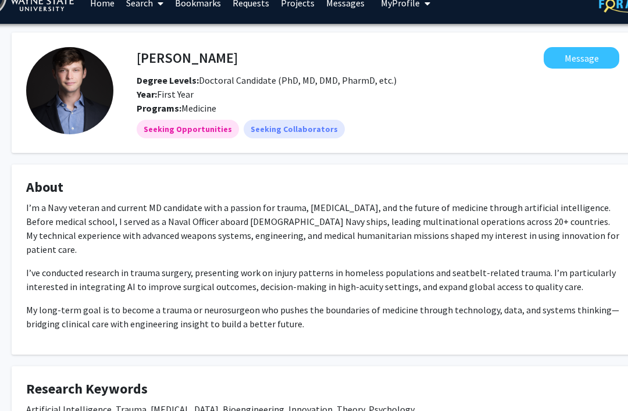
scroll to position [17, 26]
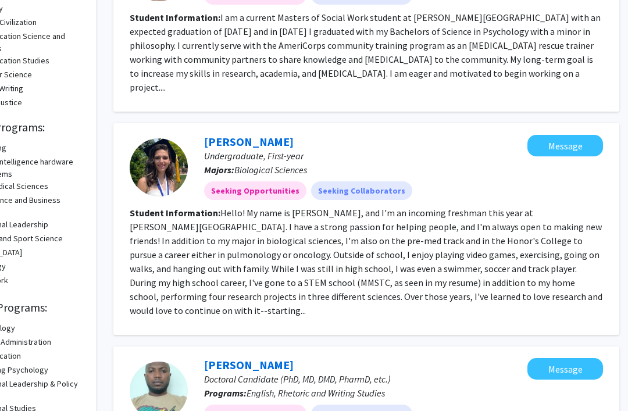
scroll to position [622, 70]
click at [550, 171] on fg-search-applicant "[PERSON_NAME] Undergraduate, First-year Majors: Biological Sciences Seeking Opp…" at bounding box center [366, 229] width 473 height 188
click at [543, 207] on fg-read-more "Hello! My name is [PERSON_NAME], and I'm an incoming freshman this year at [PER…" at bounding box center [366, 261] width 473 height 109
click at [547, 209] on fg-read-more "Hello! My name is [PERSON_NAME], and I'm an incoming freshman this year at [PER…" at bounding box center [366, 261] width 473 height 109
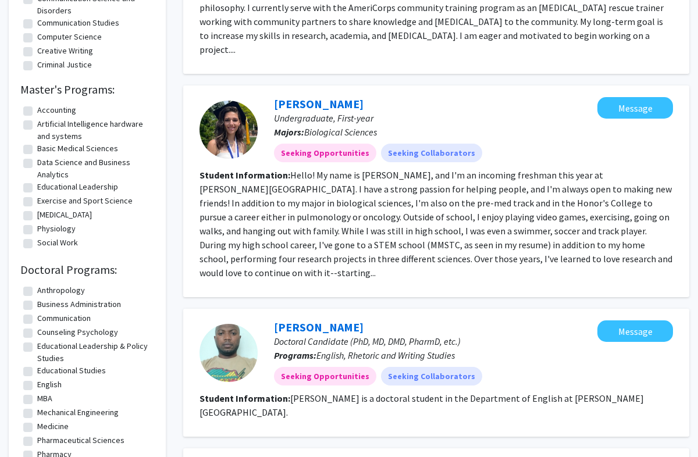
scroll to position [738, 0]
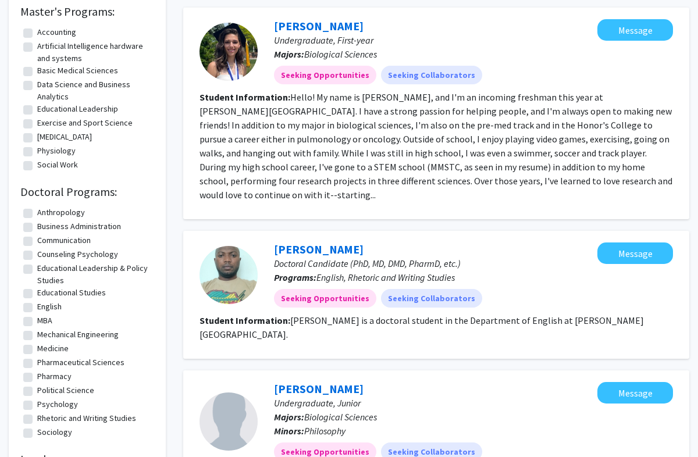
click at [548, 103] on section "Student Information: Hello! My name is [PERSON_NAME], and I'm an incoming fresh…" at bounding box center [435, 146] width 473 height 112
click at [558, 91] on fg-read-more "Hello! My name is [PERSON_NAME], and I'm an incoming freshman this year at [PER…" at bounding box center [435, 145] width 473 height 109
click at [595, 154] on fg-read-more "Hello! My name is [PERSON_NAME], and I'm an incoming freshman this year at [PER…" at bounding box center [435, 145] width 473 height 109
click at [595, 139] on fg-read-more "Hello! My name is [PERSON_NAME], and I'm an incoming freshman this year at [PER…" at bounding box center [435, 145] width 473 height 109
click at [237, 38] on div at bounding box center [228, 52] width 58 height 58
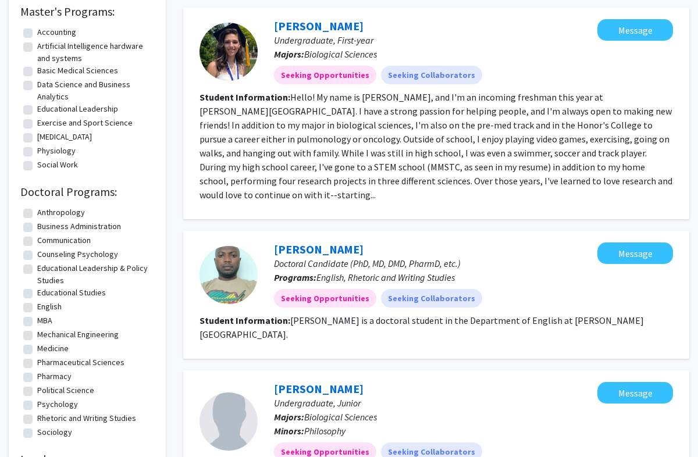
click at [242, 34] on div at bounding box center [228, 52] width 58 height 58
click at [283, 48] on b "Majors:" at bounding box center [289, 54] width 30 height 12
click at [309, 34] on span "Undergraduate, First-year" at bounding box center [323, 40] width 99 height 12
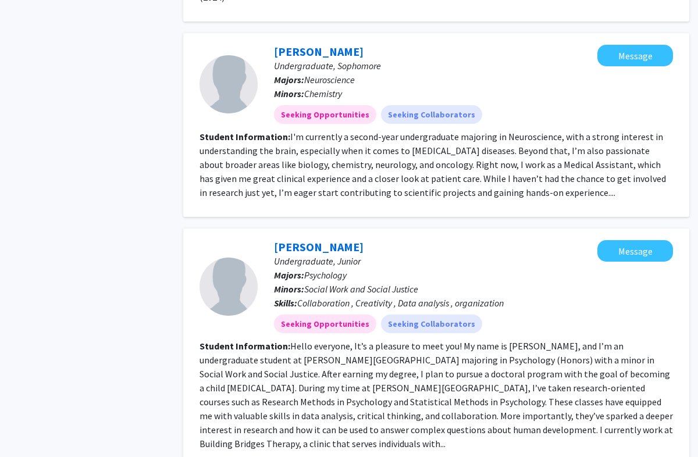
scroll to position [1577, 0]
